Goal: Transaction & Acquisition: Purchase product/service

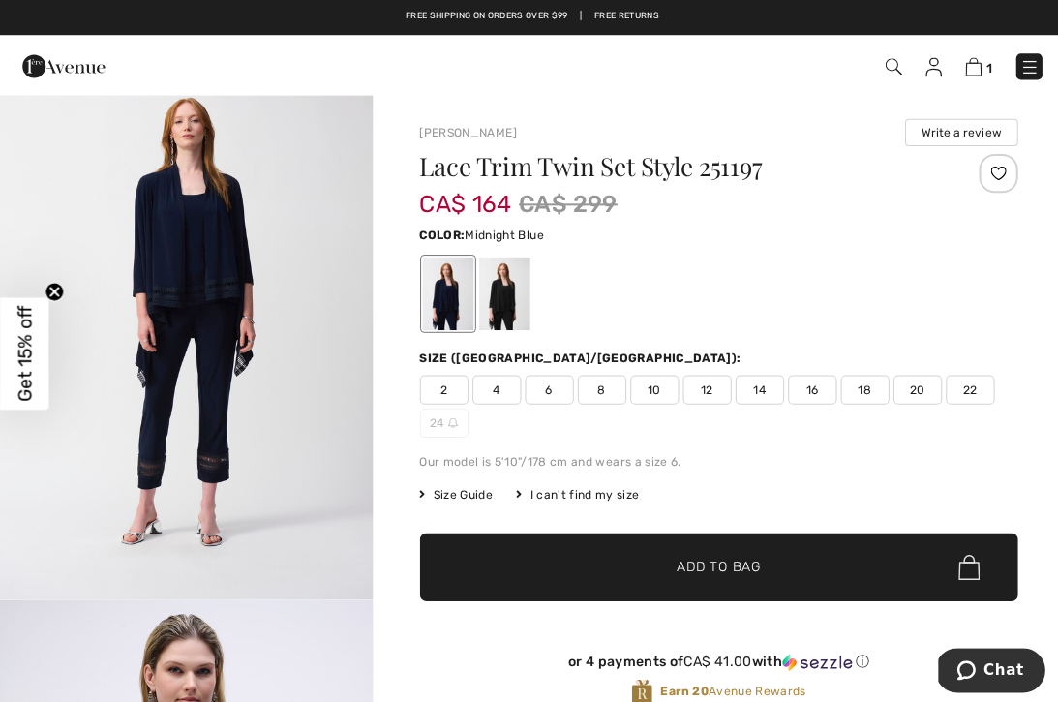
scroll to position [2885, 0]
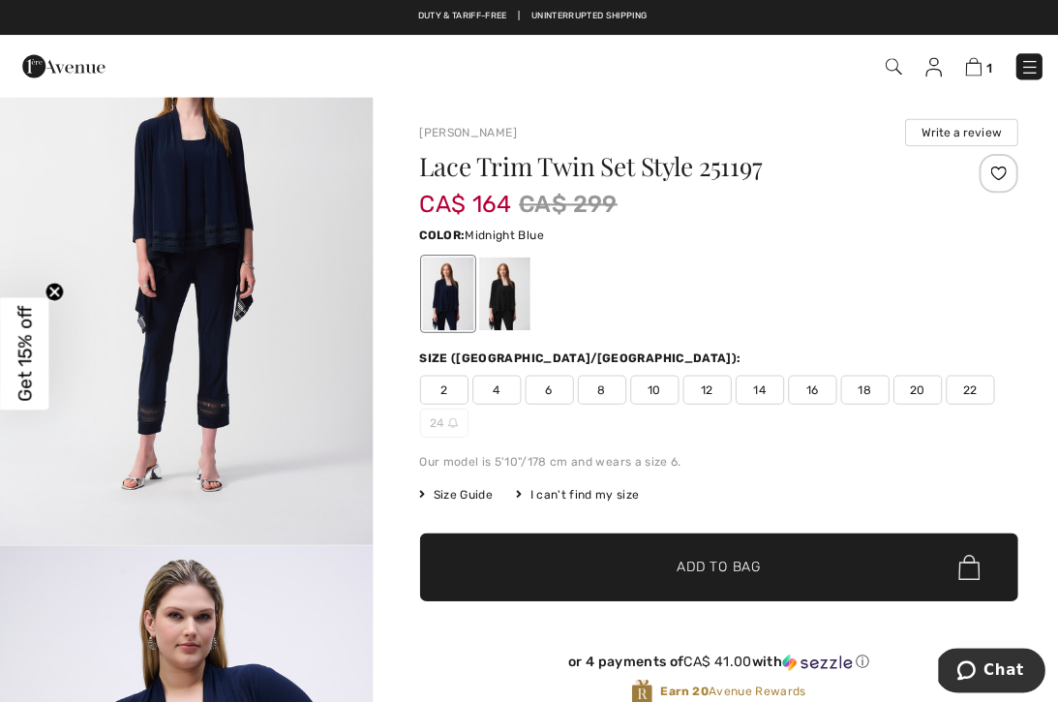
click at [499, 303] on div at bounding box center [500, 292] width 50 height 73
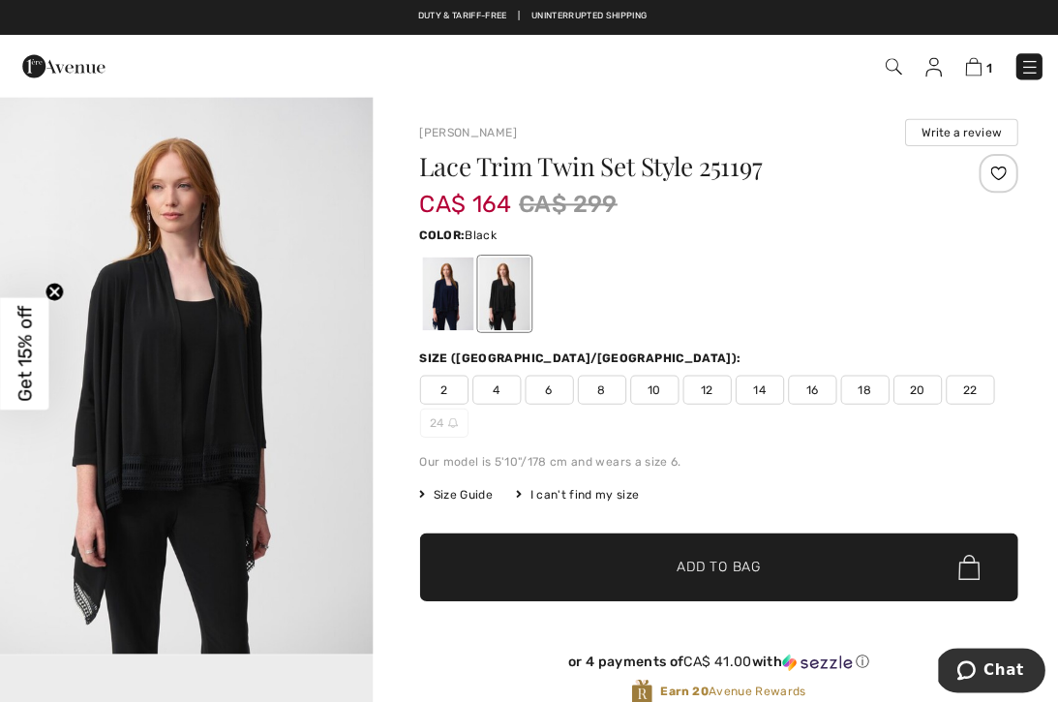
click at [968, 64] on img at bounding box center [967, 66] width 16 height 18
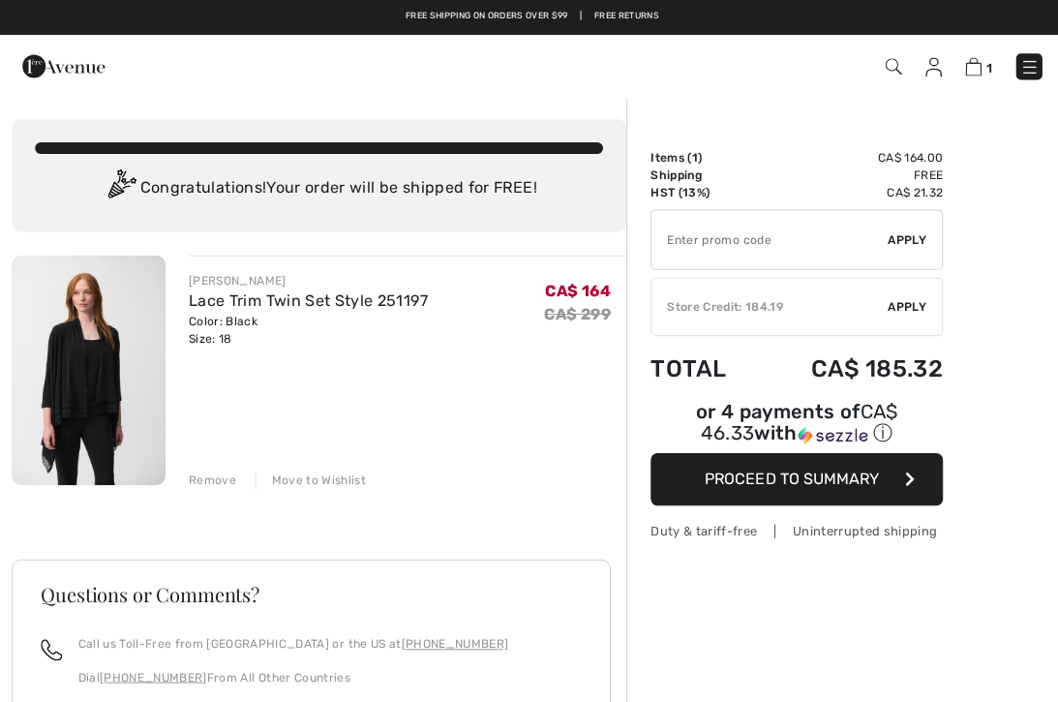
click at [735, 303] on div "Store Credit: 184.19" at bounding box center [765, 304] width 235 height 17
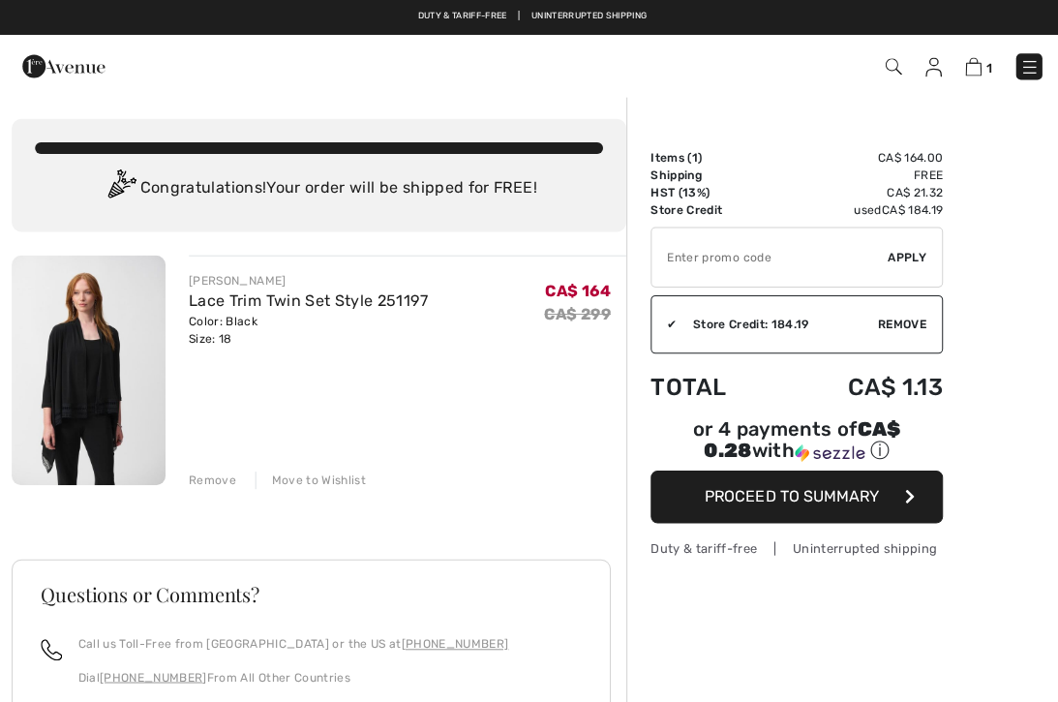
click at [789, 498] on span "Proceed to Summary" at bounding box center [787, 493] width 173 height 18
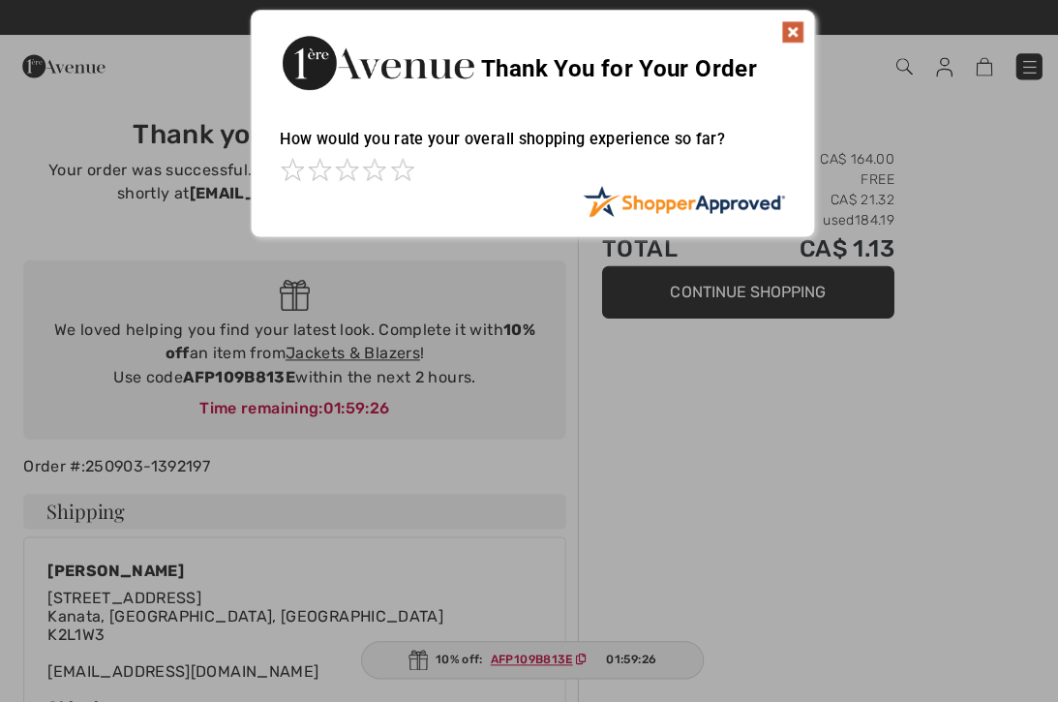
click at [779, 36] on img at bounding box center [787, 31] width 23 height 23
